Goal: Information Seeking & Learning: Learn about a topic

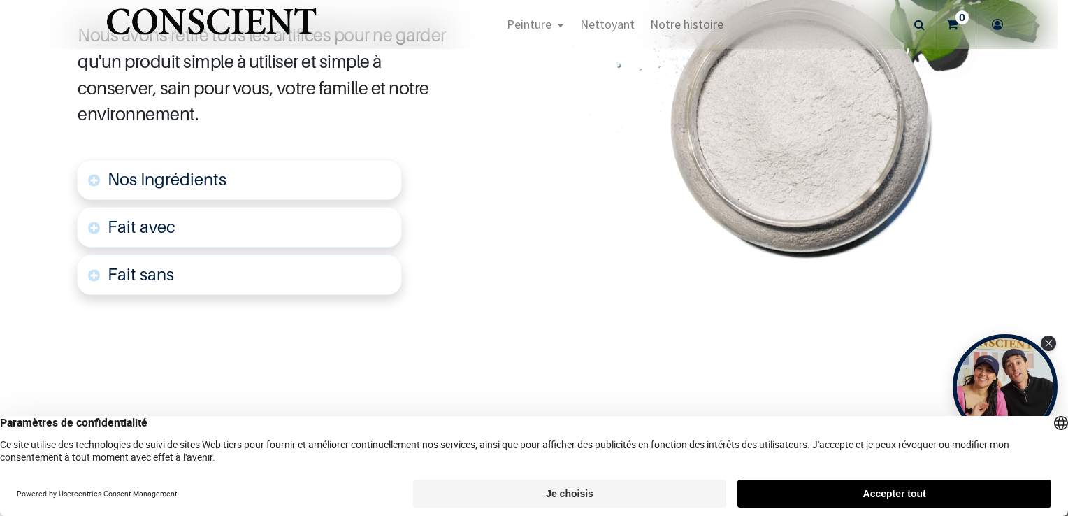
scroll to position [900, 0]
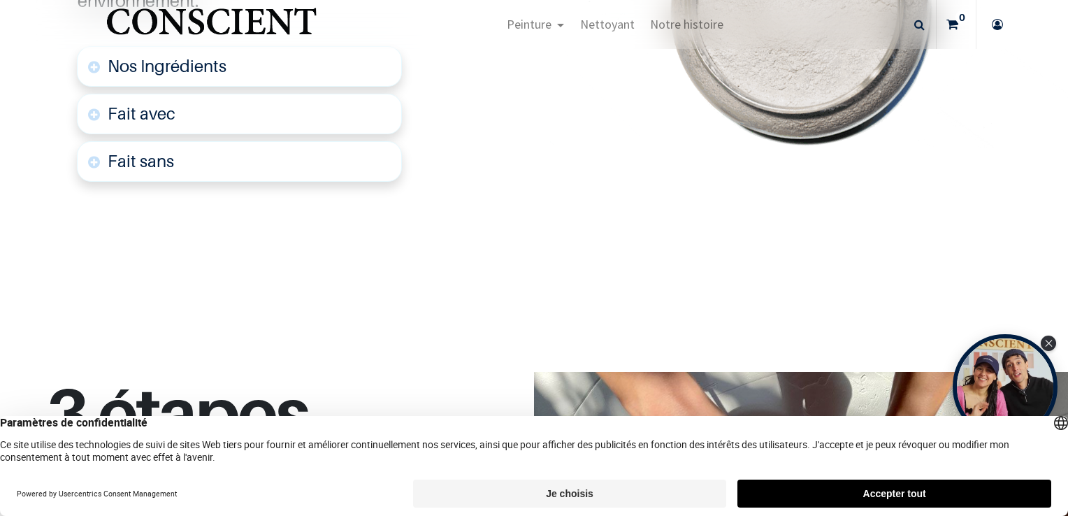
click at [294, 57] on link "Nos Ingrédients" at bounding box center [239, 66] width 325 height 41
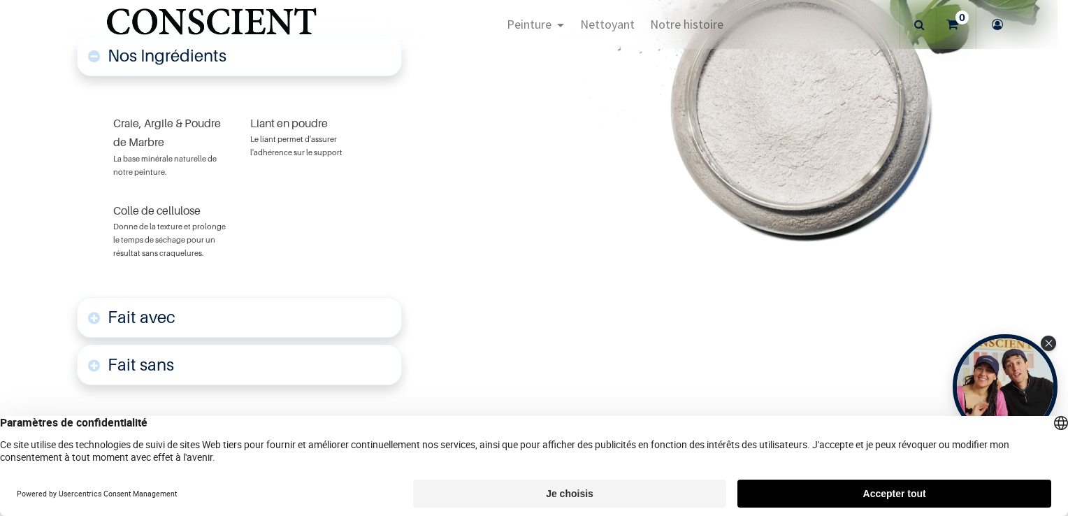
scroll to position [912, 0]
